Goal: Transaction & Acquisition: Obtain resource

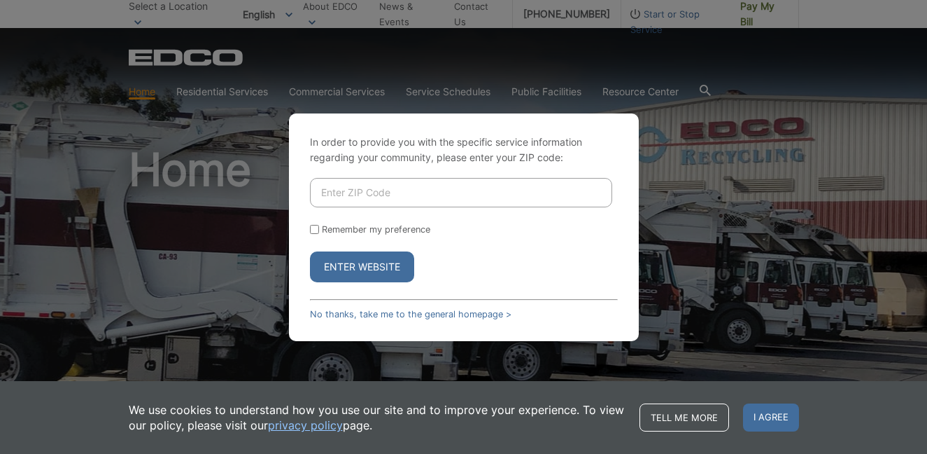
click at [507, 199] on input "Enter ZIP Code" at bounding box center [461, 192] width 302 height 29
type input "92064"
click at [310, 251] on button "Enter Website" at bounding box center [362, 266] width 104 height 31
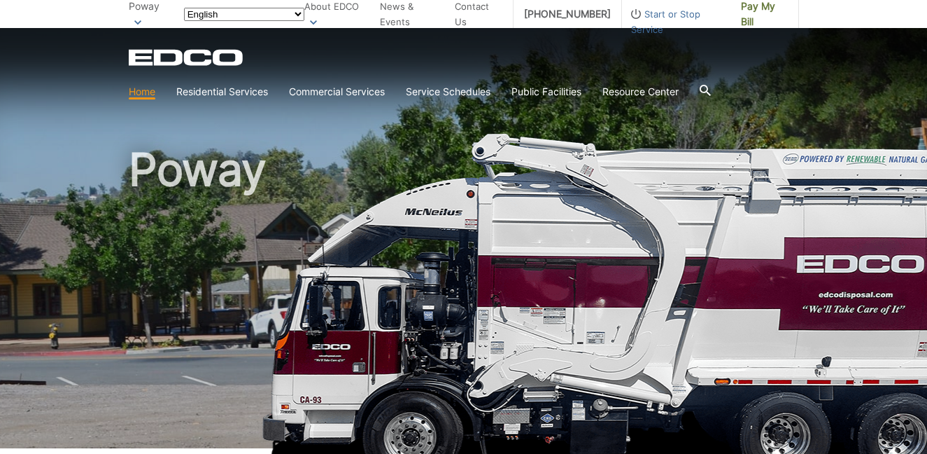
click at [315, 232] on h1 "Poway" at bounding box center [464, 300] width 671 height 307
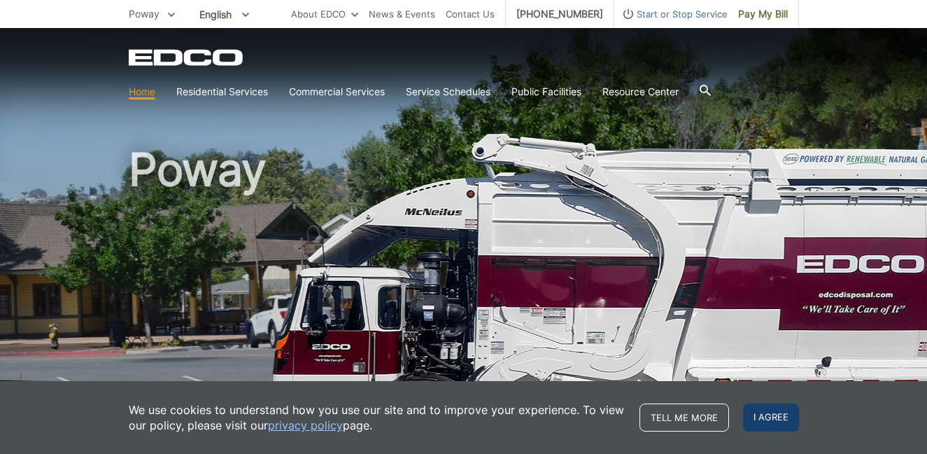
click at [764, 414] on span "I agree" at bounding box center [771, 417] width 56 height 28
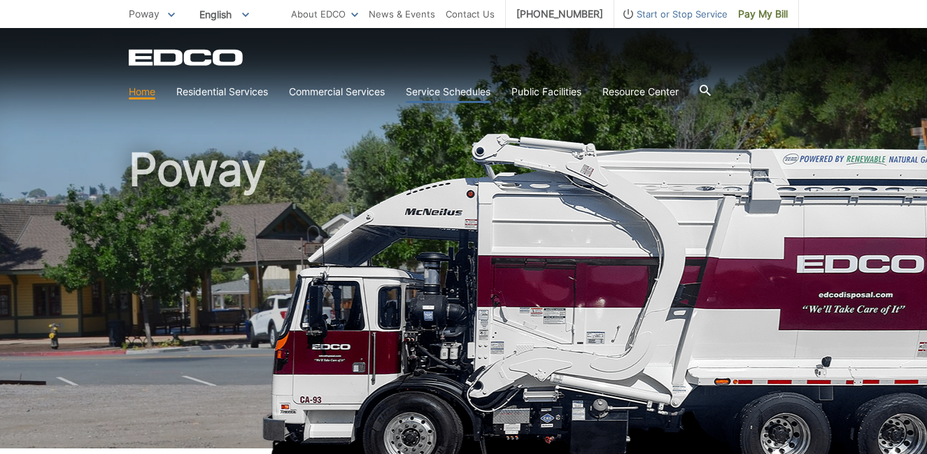
click at [435, 92] on link "Service Schedules" at bounding box center [448, 91] width 85 height 15
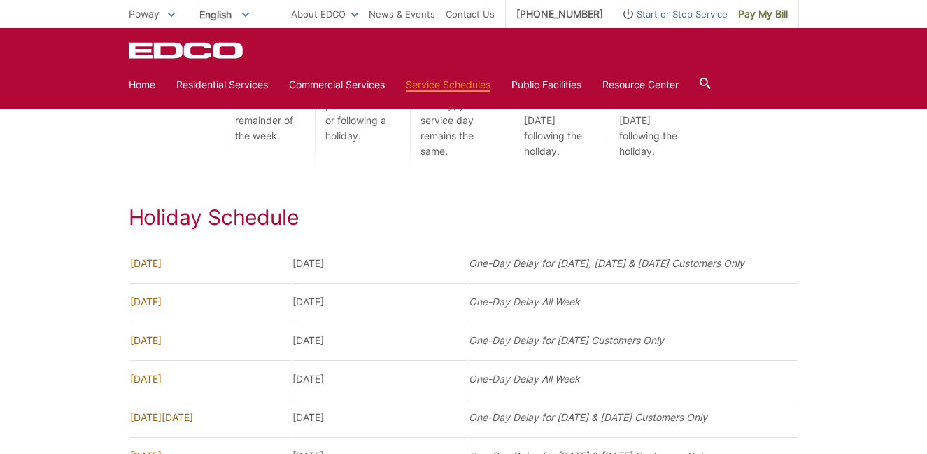
scroll to position [772, 0]
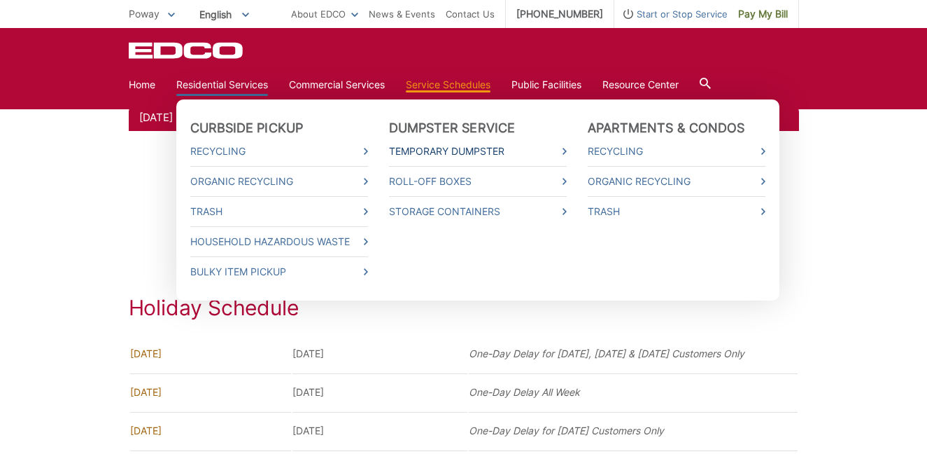
click at [421, 149] on link "Temporary Dumpster" at bounding box center [478, 150] width 178 height 15
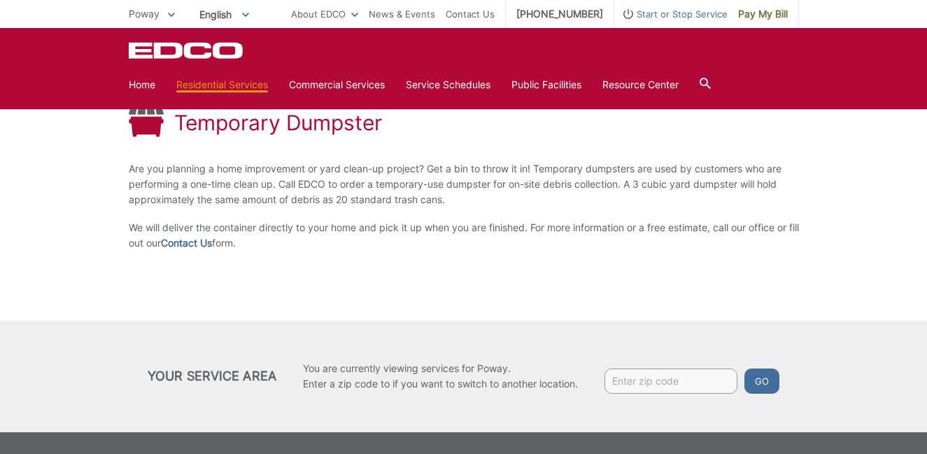
scroll to position [210, 0]
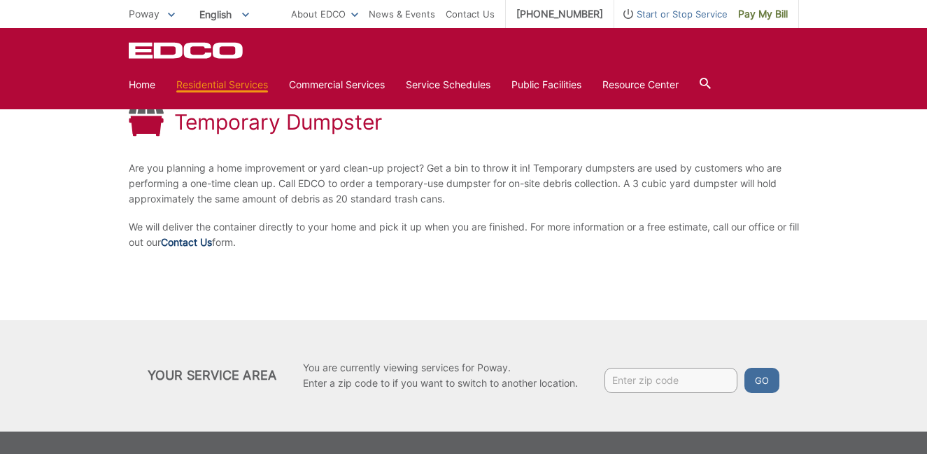
click at [191, 241] on link "Contact Us" at bounding box center [186, 241] width 51 height 15
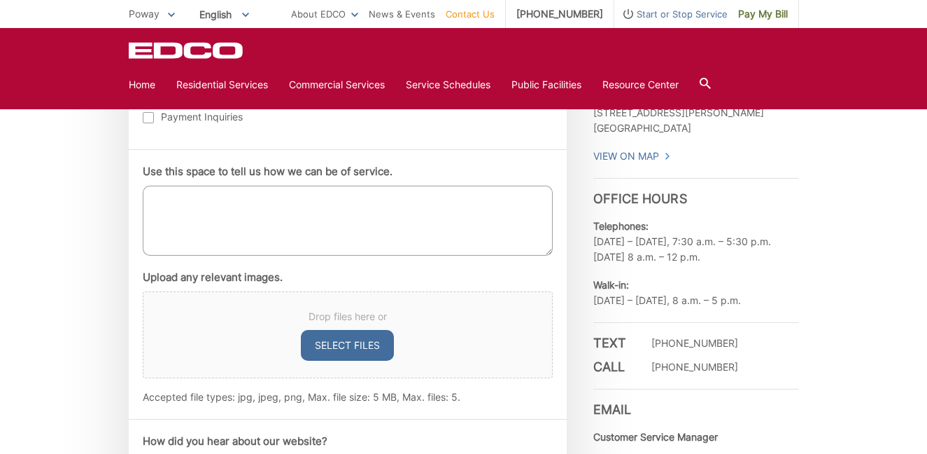
scroll to position [762, 0]
